Goal: Transaction & Acquisition: Book appointment/travel/reservation

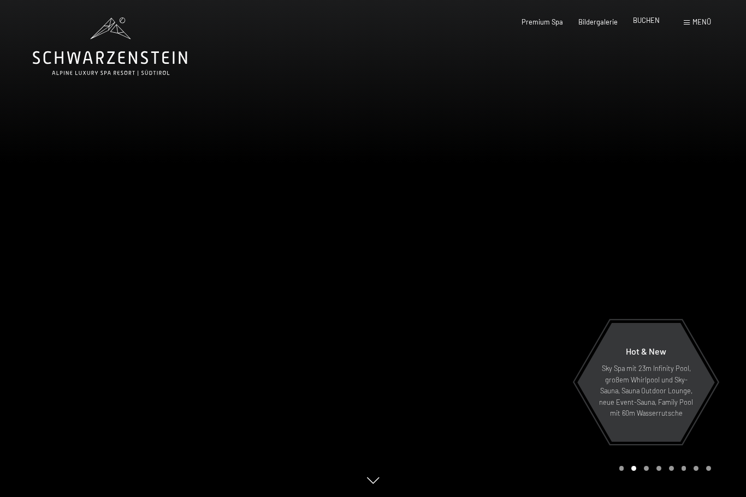
click at [650, 23] on span "BUCHEN" at bounding box center [646, 20] width 27 height 9
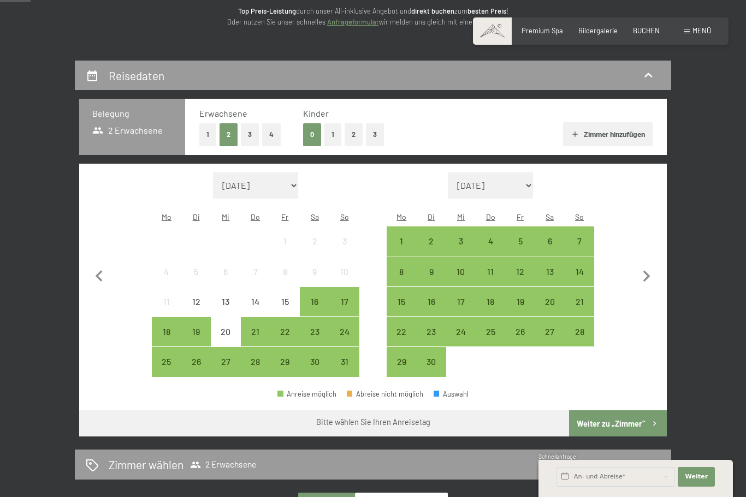
scroll to position [148, 0]
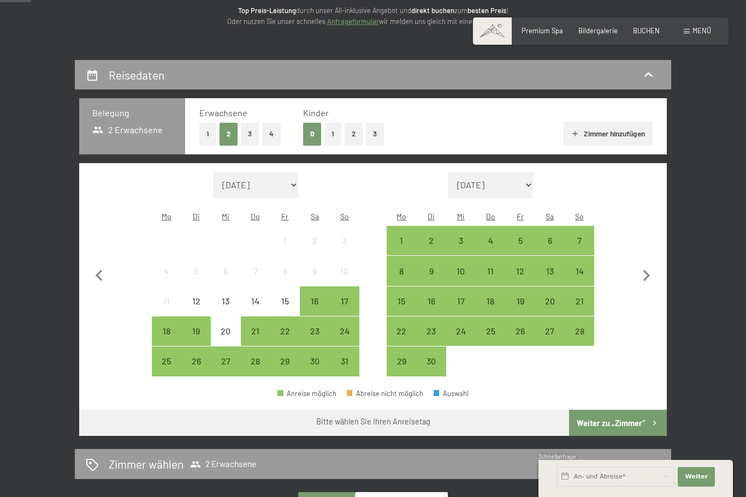
click at [338, 136] on button "1" at bounding box center [332, 134] width 17 height 22
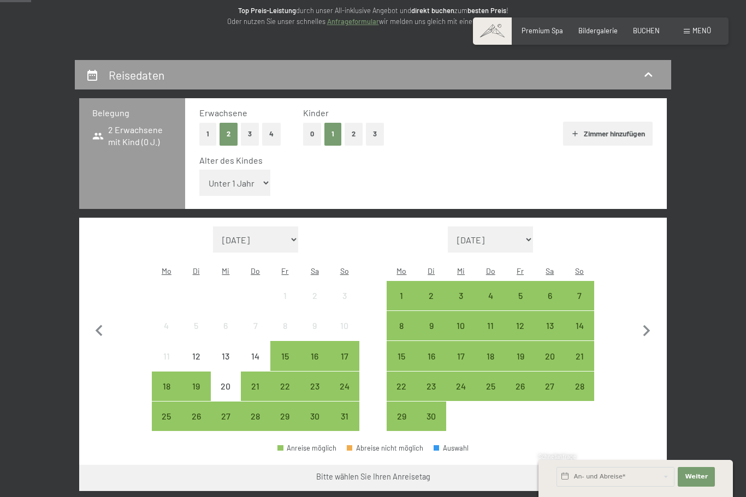
click at [269, 178] on div "Alter des Kindes Unter 1 Jahr 1 Jahr 2 Jahre 3 Jahre 4 Jahre 5 Jahre 6 Jahre 7 …" at bounding box center [425, 177] width 452 height 46
click at [261, 176] on select "Unter 1 Jahr 1 Jahr 2 Jahre 3 Jahre 4 Jahre 5 Jahre 6 Jahre 7 Jahre 8 Jahre 9 J…" at bounding box center [234, 183] width 71 height 26
select select "14"
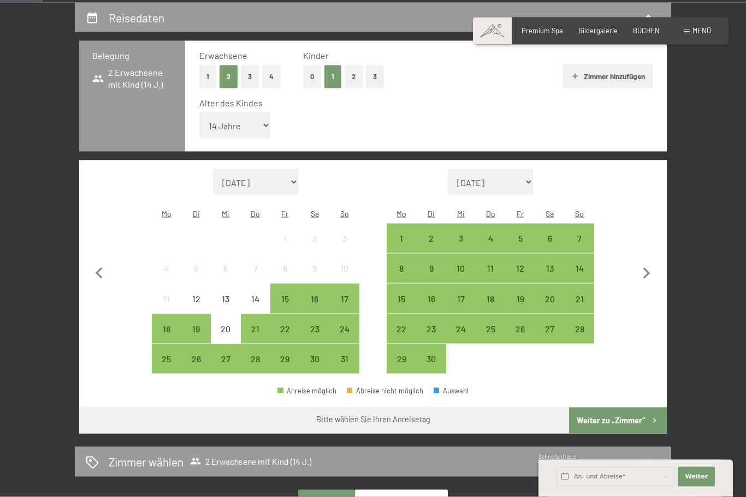
scroll to position [206, 0]
click at [553, 324] on div "27" at bounding box center [549, 337] width 27 height 27
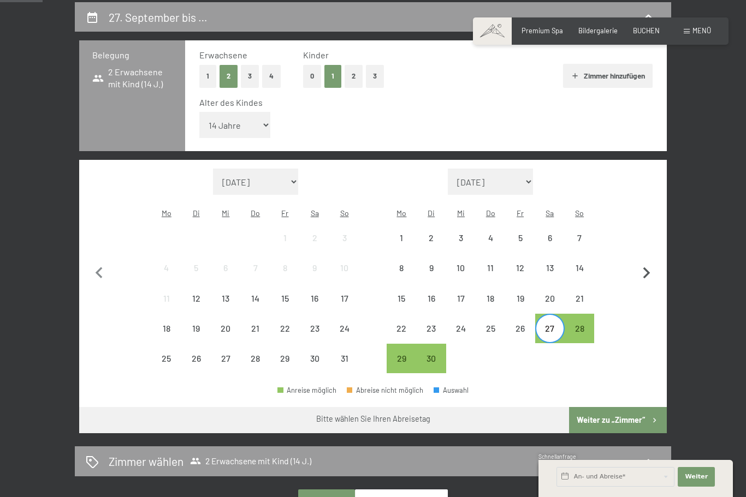
click at [651, 262] on icon "button" at bounding box center [646, 273] width 23 height 23
select select "[DATE]"
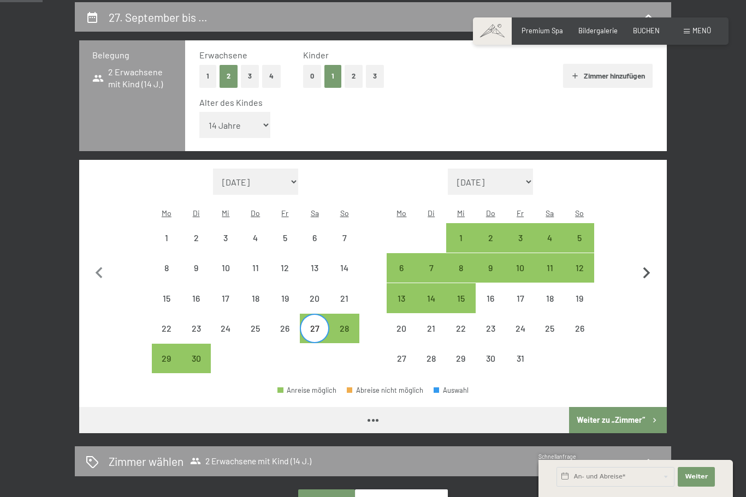
select select "[DATE]"
click at [555, 234] on div "4" at bounding box center [549, 247] width 27 height 27
select select "[DATE]"
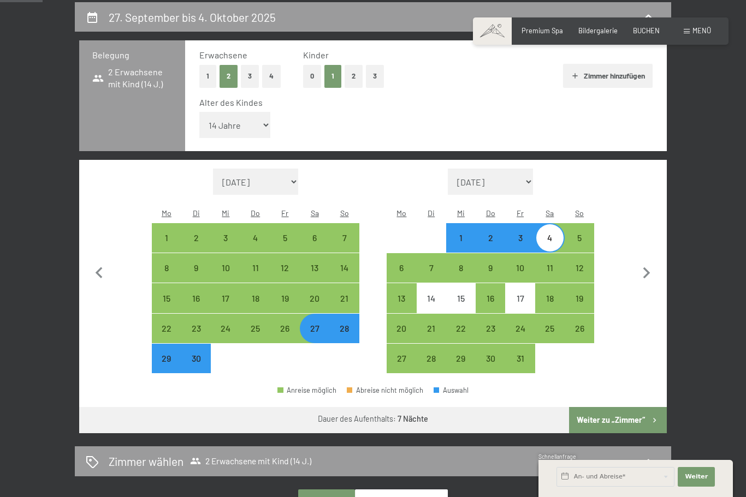
click at [635, 407] on button "Weiter zu „Zimmer“" at bounding box center [618, 420] width 98 height 26
select select "[DATE]"
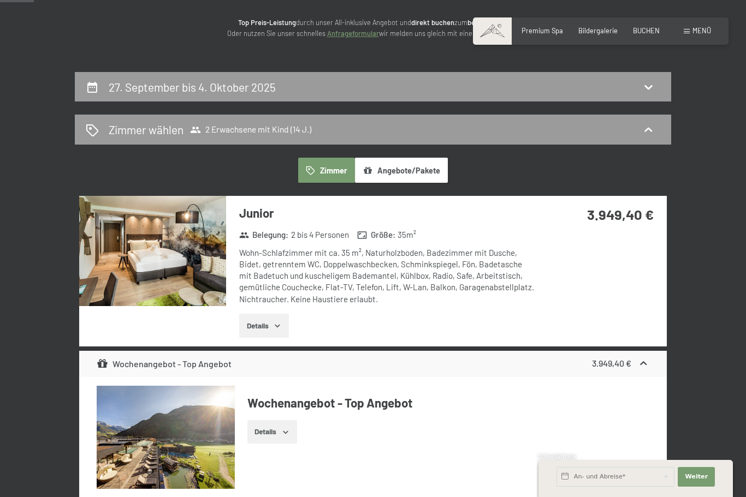
scroll to position [0, 0]
